Goal: Find specific page/section: Find specific page/section

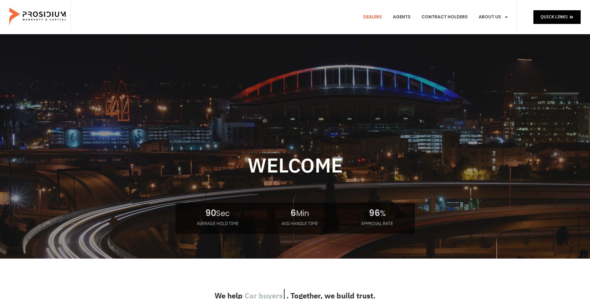
click at [382, 16] on link "Dealers" at bounding box center [373, 17] width 28 height 23
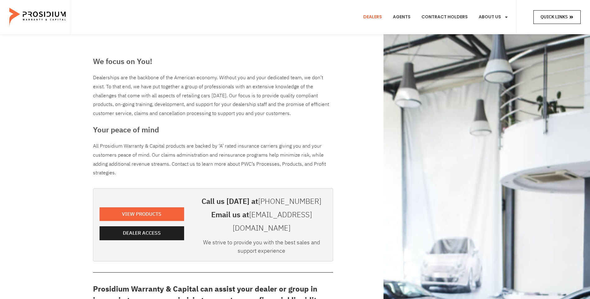
click at [558, 18] on span "Quick Links" at bounding box center [554, 17] width 27 height 8
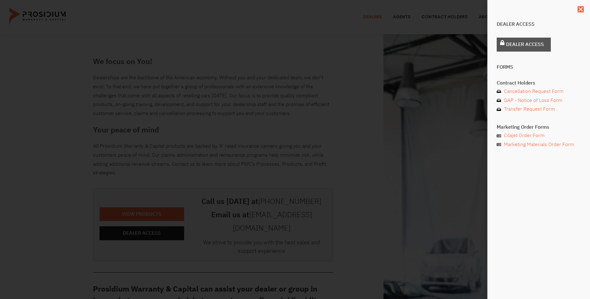
click at [533, 45] on span "Dealer Access" at bounding box center [525, 44] width 38 height 9
